Goal: Task Accomplishment & Management: Manage account settings

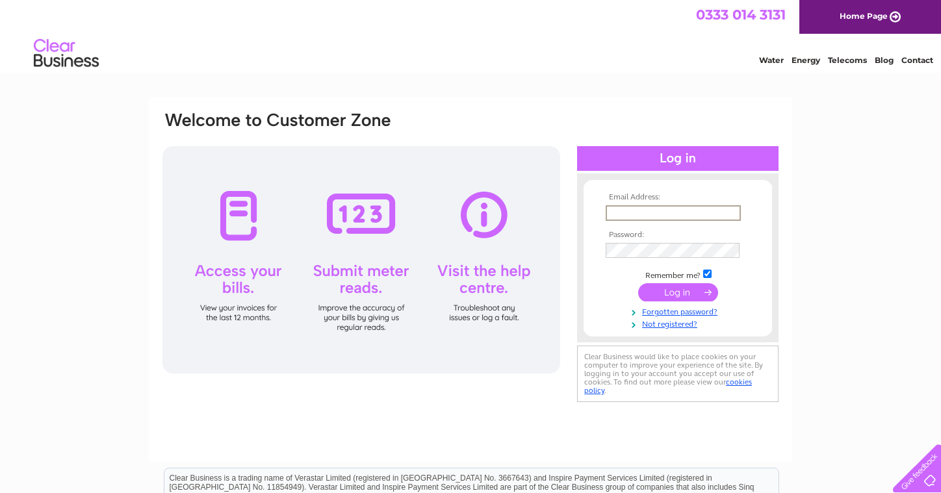
type input "hello@watermeloncatering.co.uk"
click at [677, 291] on input "submit" at bounding box center [678, 292] width 80 height 18
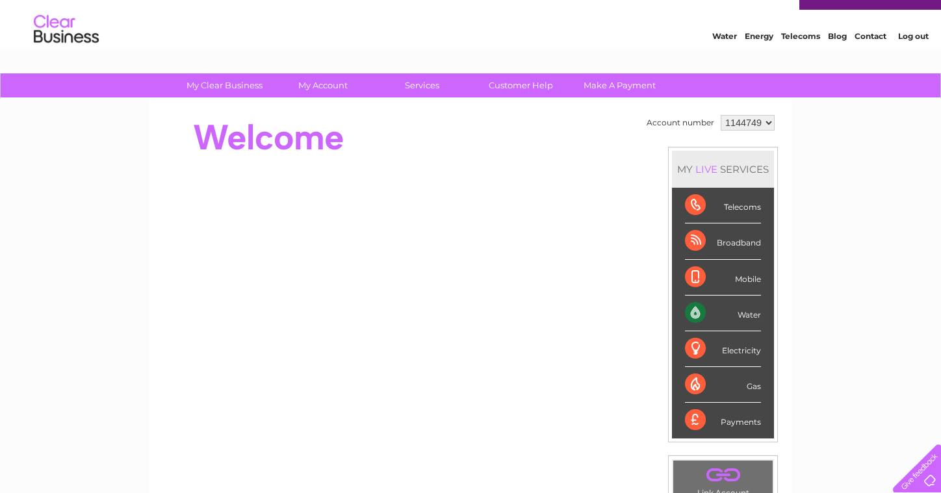
scroll to position [25, 0]
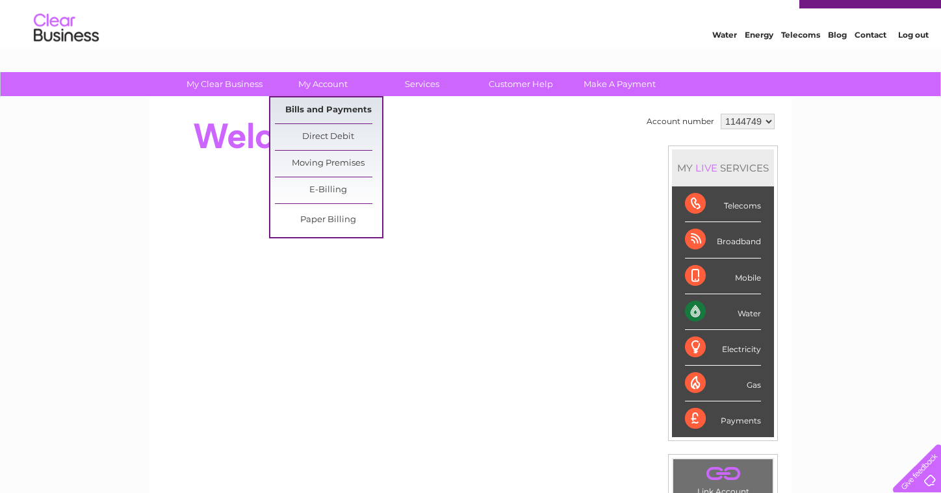
click at [311, 108] on link "Bills and Payments" at bounding box center [328, 110] width 107 height 26
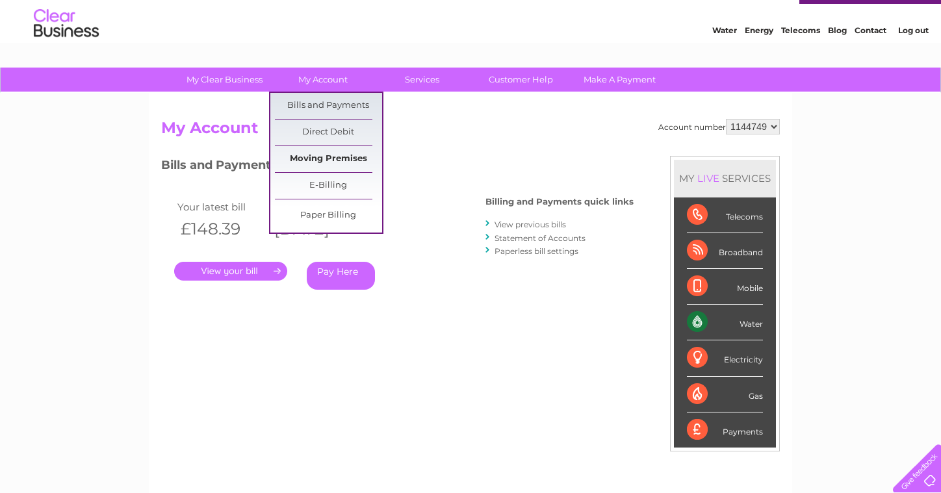
scroll to position [45, 0]
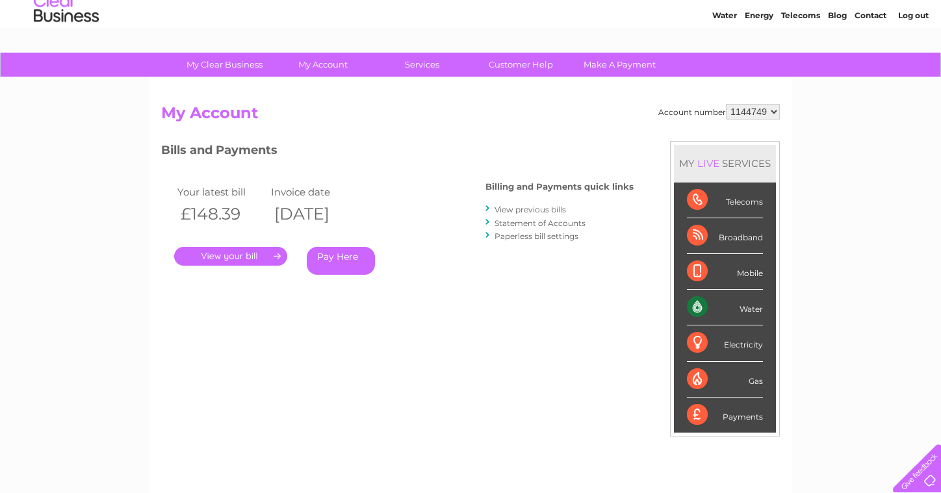
click at [247, 249] on link "." at bounding box center [230, 256] width 113 height 19
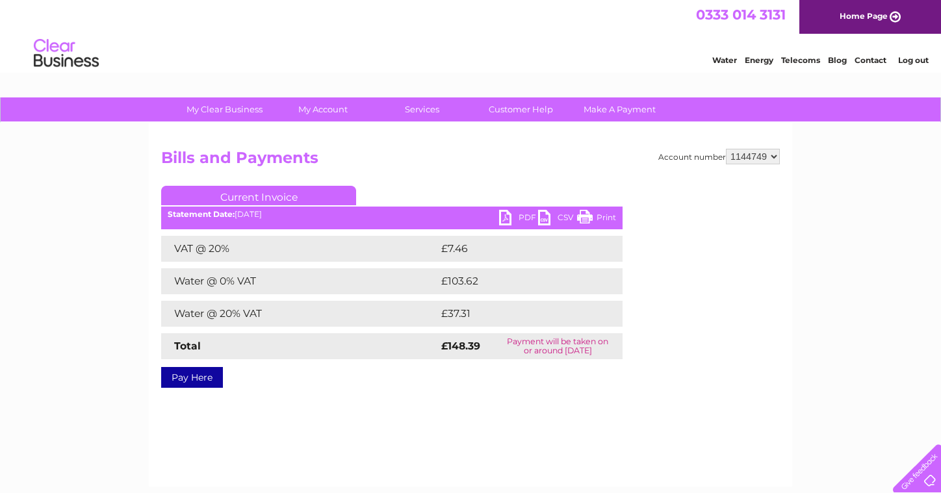
click at [512, 225] on link "PDF" at bounding box center [518, 219] width 39 height 19
